Goal: Task Accomplishment & Management: Use online tool/utility

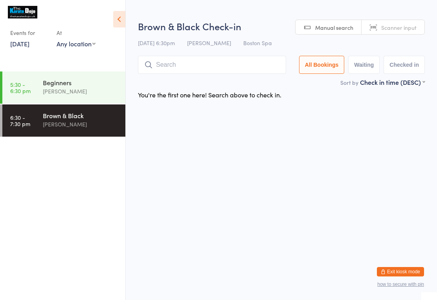
click at [189, 57] on input "search" at bounding box center [212, 65] width 148 height 18
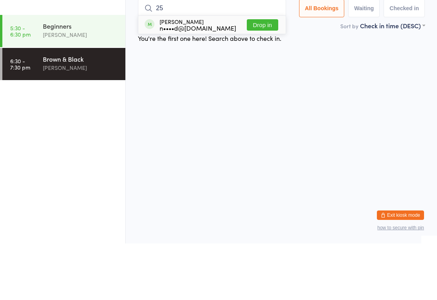
type input "25"
click at [265, 76] on button "Drop in" at bounding box center [262, 81] width 31 height 11
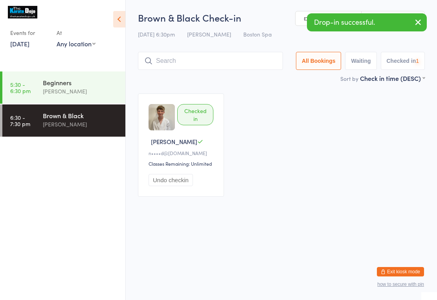
click at [209, 65] on input "search" at bounding box center [210, 61] width 145 height 18
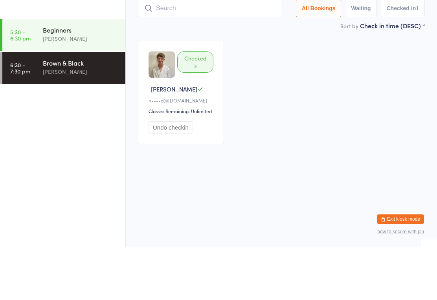
type input "2"
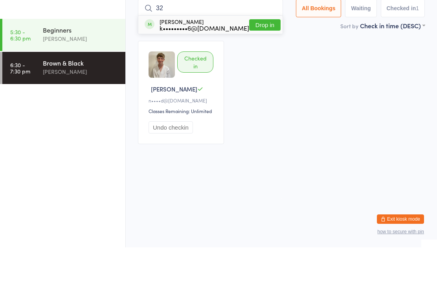
type input "32"
click at [260, 72] on button "Drop in" at bounding box center [264, 77] width 31 height 11
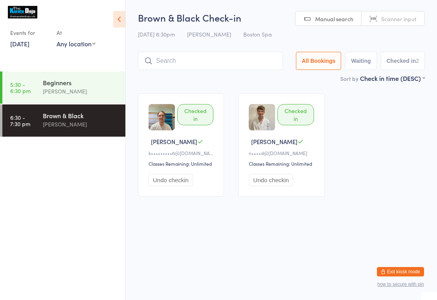
click at [201, 55] on input "search" at bounding box center [210, 61] width 145 height 18
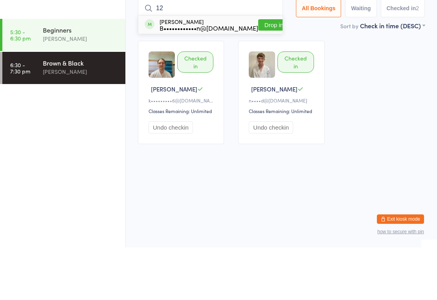
type input "120"
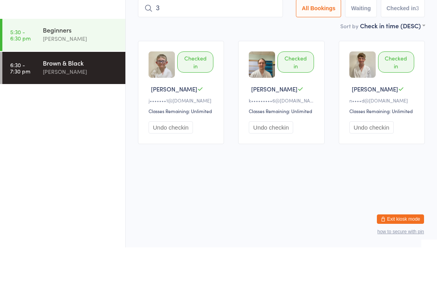
type input "34"
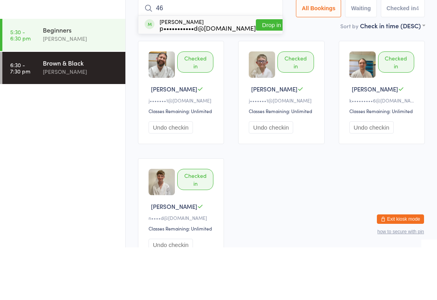
type input "46"
click at [268, 72] on button "Drop in" at bounding box center [271, 77] width 31 height 11
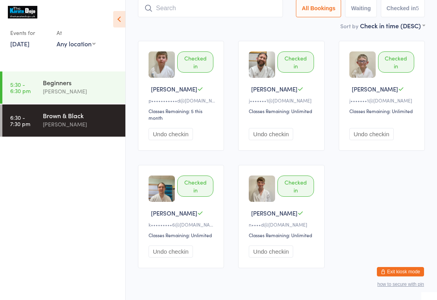
click at [211, 15] on input "search" at bounding box center [210, 8] width 145 height 18
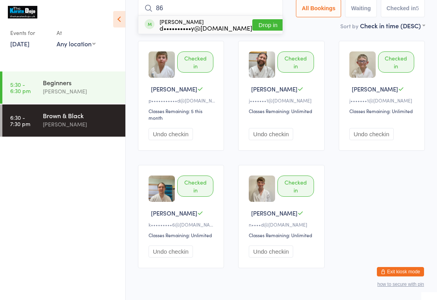
type input "86"
click at [267, 23] on button "Drop in" at bounding box center [267, 24] width 31 height 11
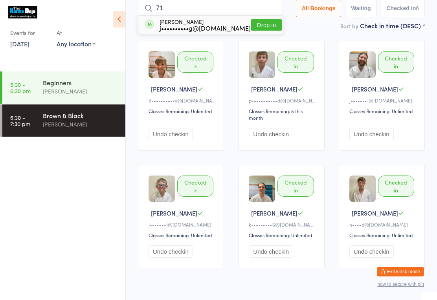
type input "71"
click at [254, 29] on button "Drop in" at bounding box center [266, 24] width 31 height 11
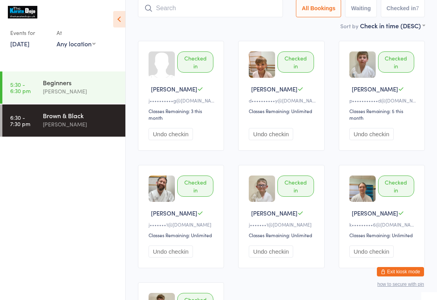
click at [85, 121] on div "[PERSON_NAME]" at bounding box center [81, 124] width 76 height 9
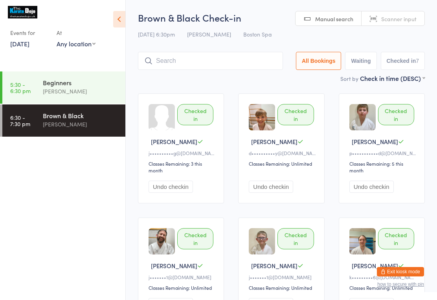
click at [229, 64] on input "search" at bounding box center [210, 61] width 145 height 18
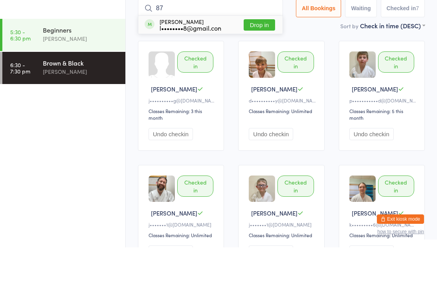
type input "87"
click at [264, 72] on button "Drop in" at bounding box center [259, 77] width 31 height 11
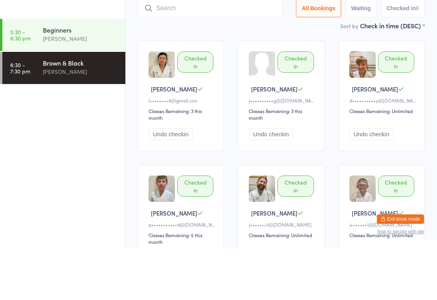
click at [249, 52] on input "search" at bounding box center [210, 61] width 145 height 18
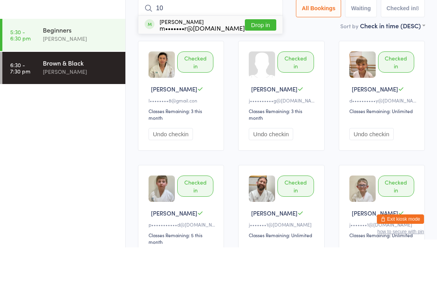
type input "10"
click at [260, 72] on button "Drop in" at bounding box center [260, 77] width 31 height 11
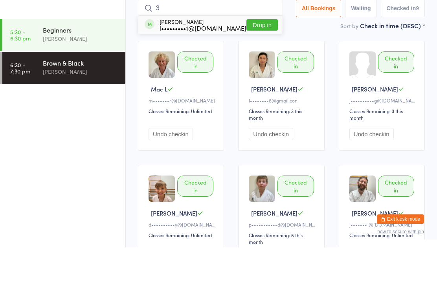
type input "37"
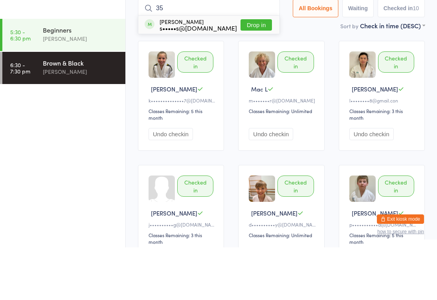
type input "35"
click at [247, 72] on button "Drop in" at bounding box center [255, 77] width 31 height 11
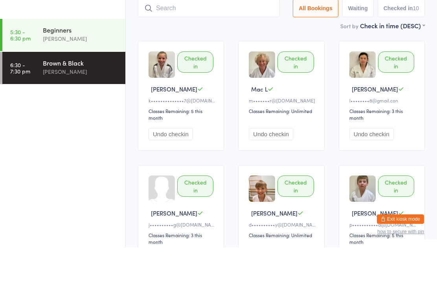
scroll to position [53, 0]
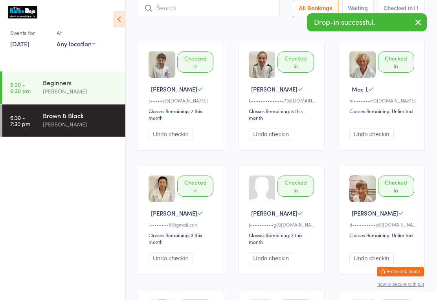
click at [180, 14] on input "search" at bounding box center [209, 8] width 142 height 18
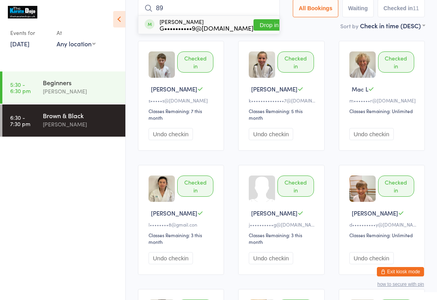
type input "89"
click at [221, 26] on div "G••••••••••9@[DOMAIN_NAME]" at bounding box center [207, 28] width 94 height 6
